Goal: Navigation & Orientation: Find specific page/section

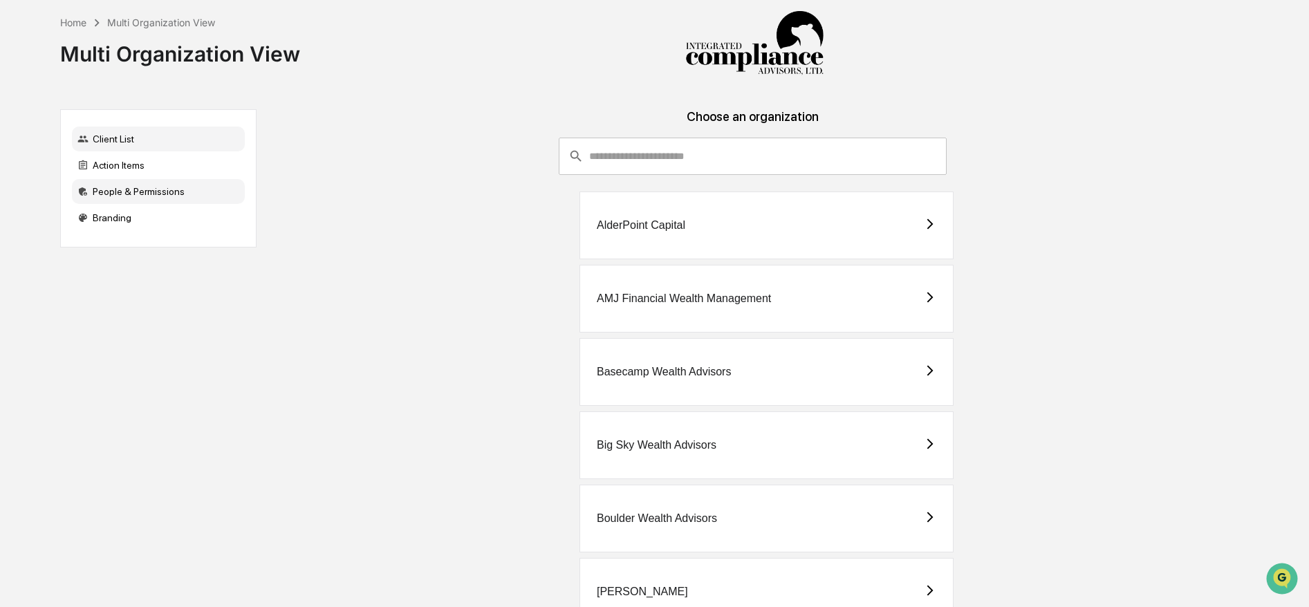
click at [157, 196] on div "People & Permissions" at bounding box center [158, 191] width 173 height 25
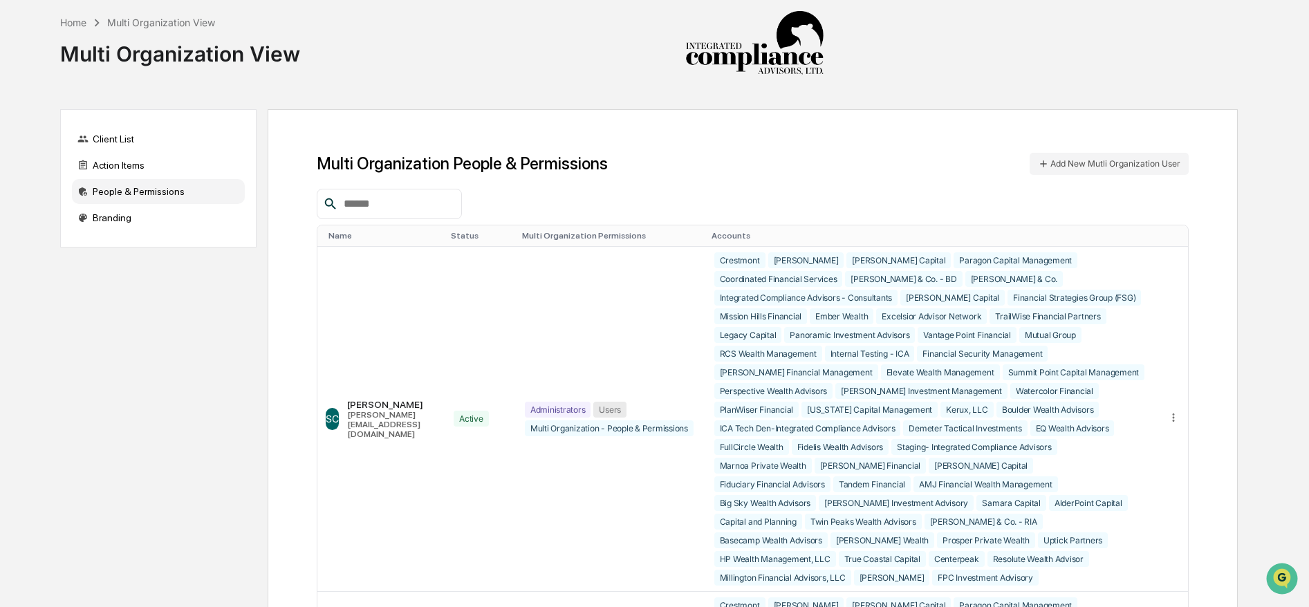
click at [91, 21] on icon at bounding box center [96, 22] width 15 height 15
click at [82, 23] on div "Home" at bounding box center [73, 23] width 26 height 12
click at [100, 142] on div "Client List" at bounding box center [158, 139] width 173 height 25
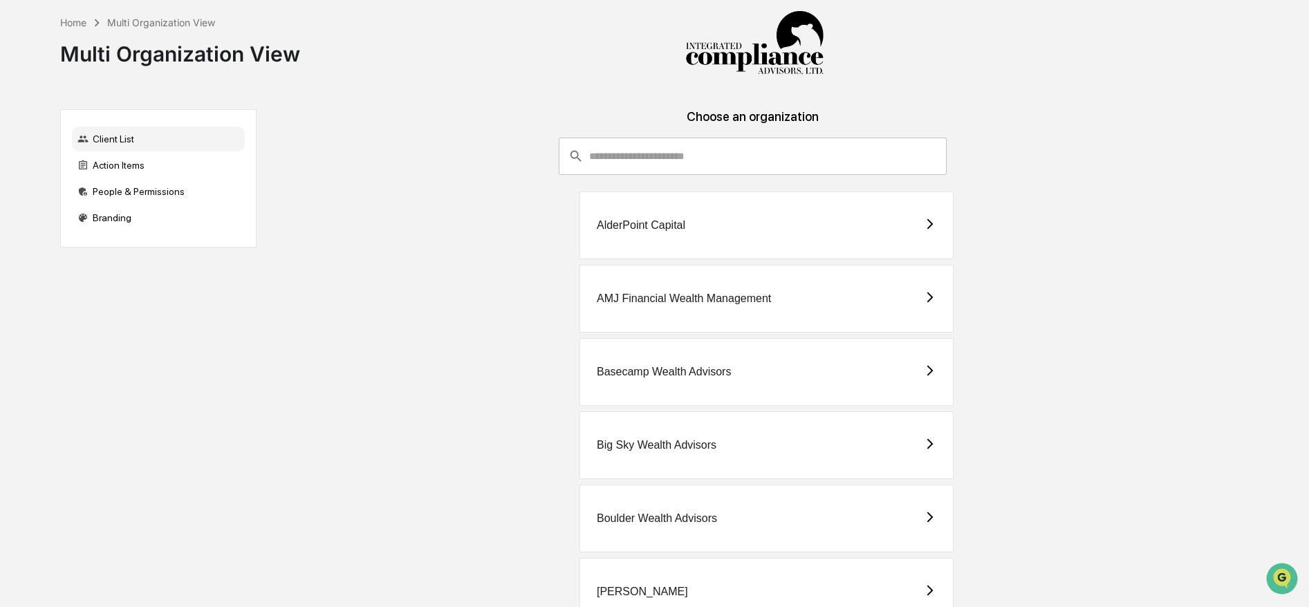
click at [677, 165] on input "consultant-dashboard__filter-organizations-search-bar" at bounding box center [767, 156] width 357 height 37
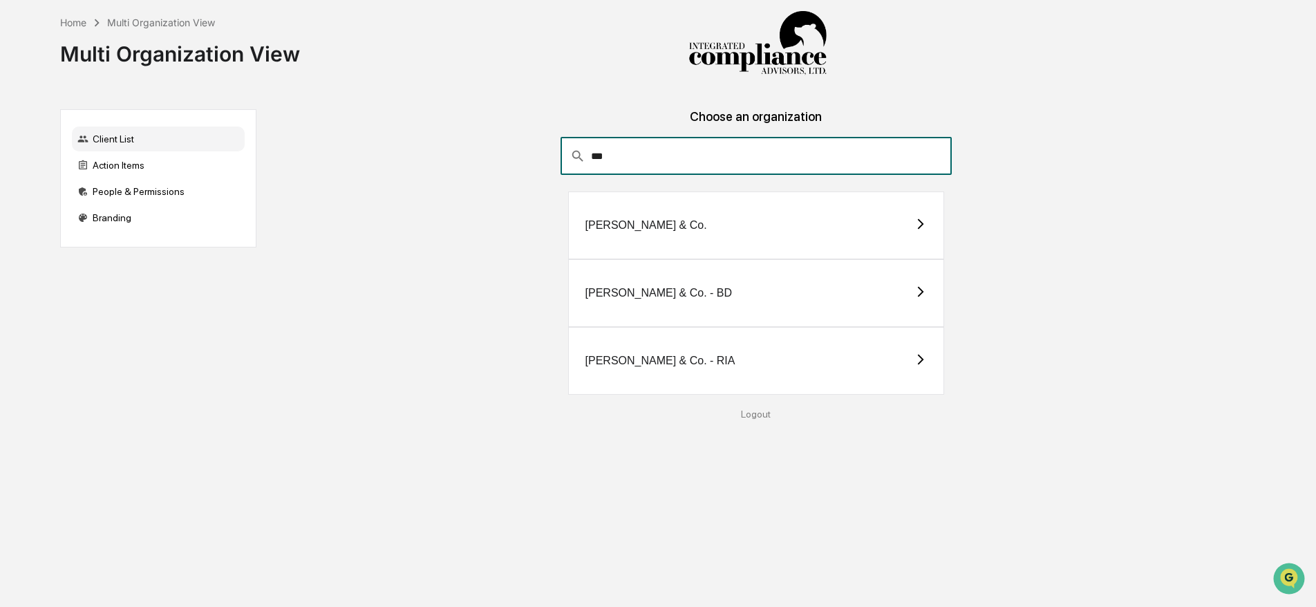
type input "***"
click at [610, 288] on div "[PERSON_NAME] & Co. - BD" at bounding box center [659, 293] width 147 height 12
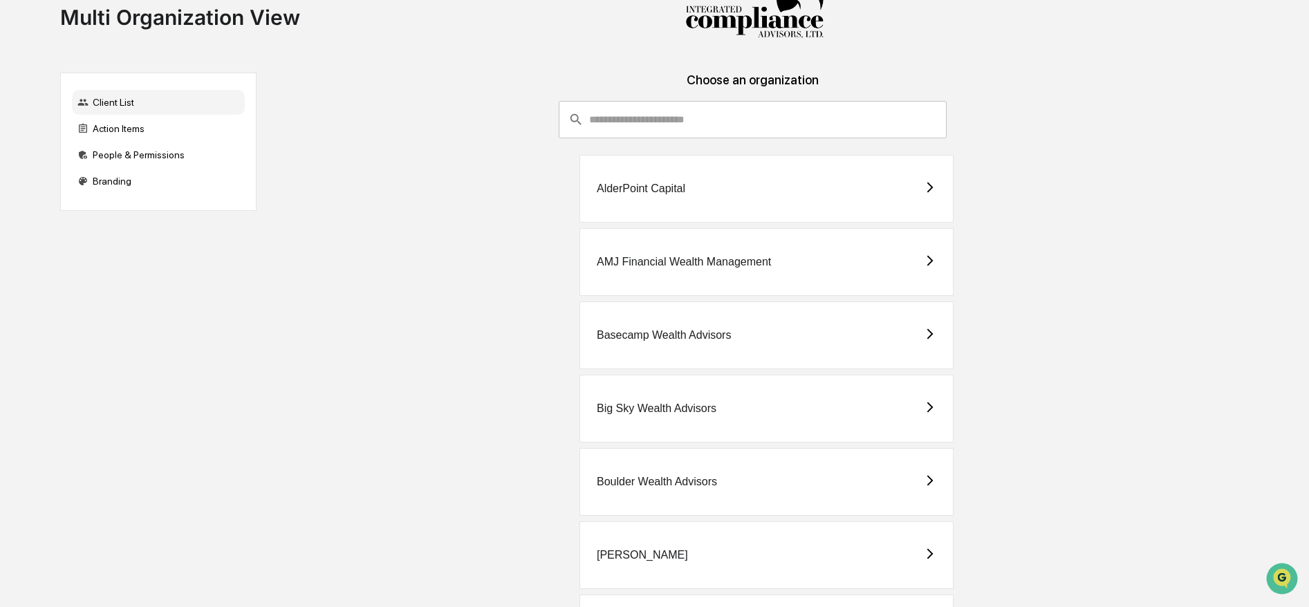
scroll to position [39, 0]
click at [138, 163] on div "People & Permissions" at bounding box center [158, 152] width 173 height 25
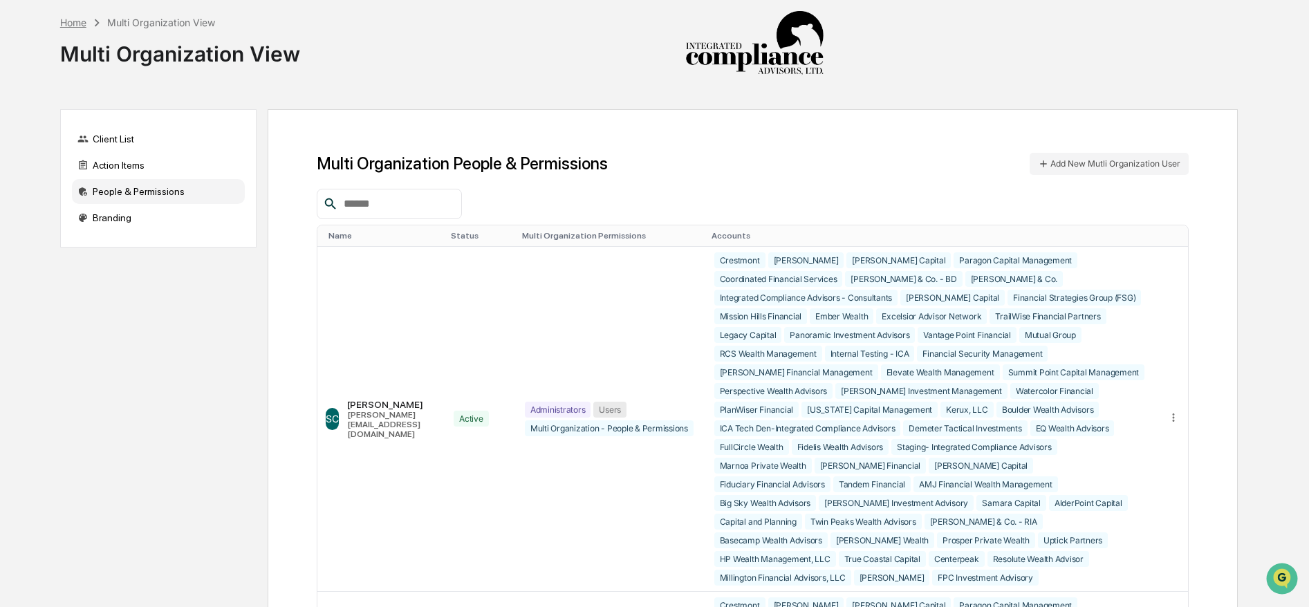
click at [80, 21] on div "Home" at bounding box center [73, 23] width 26 height 12
click at [84, 24] on div "Home" at bounding box center [73, 23] width 26 height 12
click at [360, 68] on div "Home Multi Organization View Multi Organization View" at bounding box center [649, 43] width 1178 height 87
click at [115, 152] on div "Client List Action Items People & Permissions Branding" at bounding box center [158, 178] width 196 height 138
click at [115, 141] on div "Client List" at bounding box center [158, 139] width 173 height 25
